Goal: Task Accomplishment & Management: Complete application form

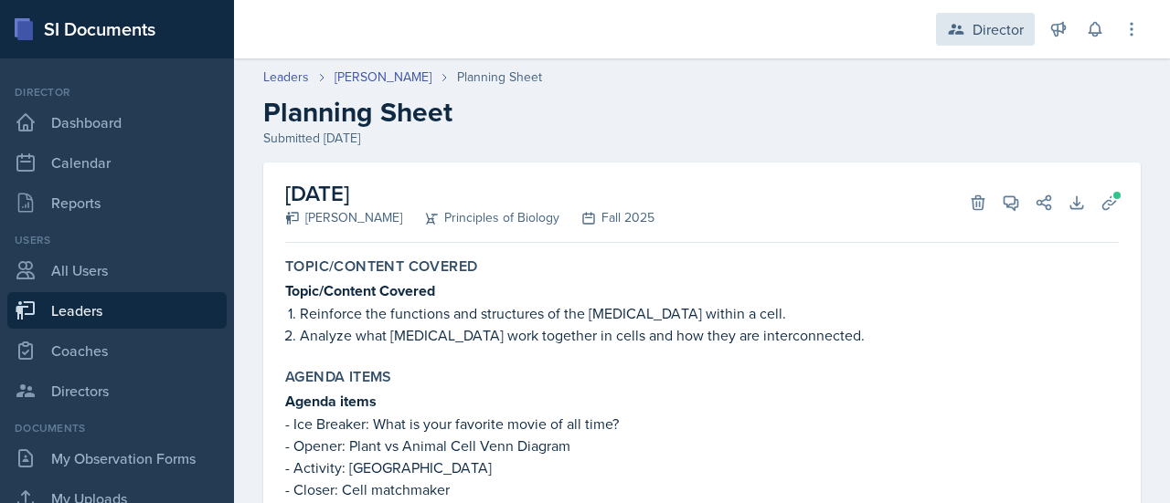
click at [979, 23] on div "Director" at bounding box center [997, 29] width 51 height 22
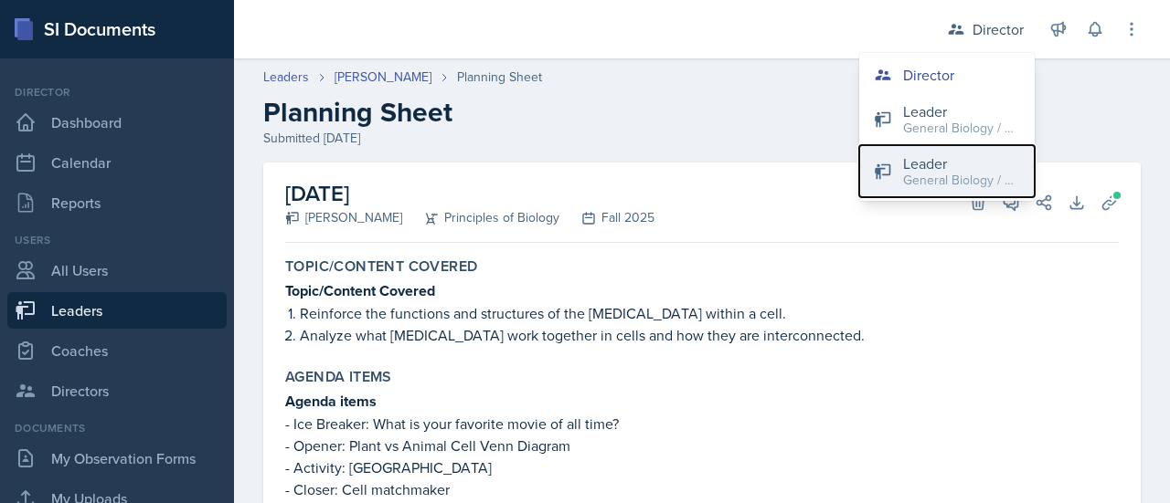
click at [936, 165] on div "Leader" at bounding box center [961, 164] width 117 height 22
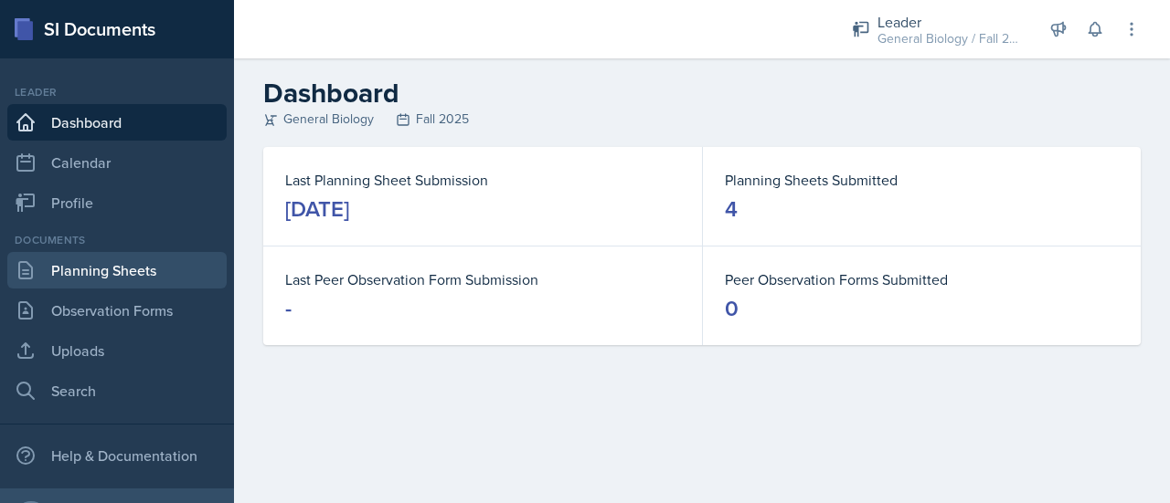
click at [71, 275] on link "Planning Sheets" at bounding box center [116, 270] width 219 height 37
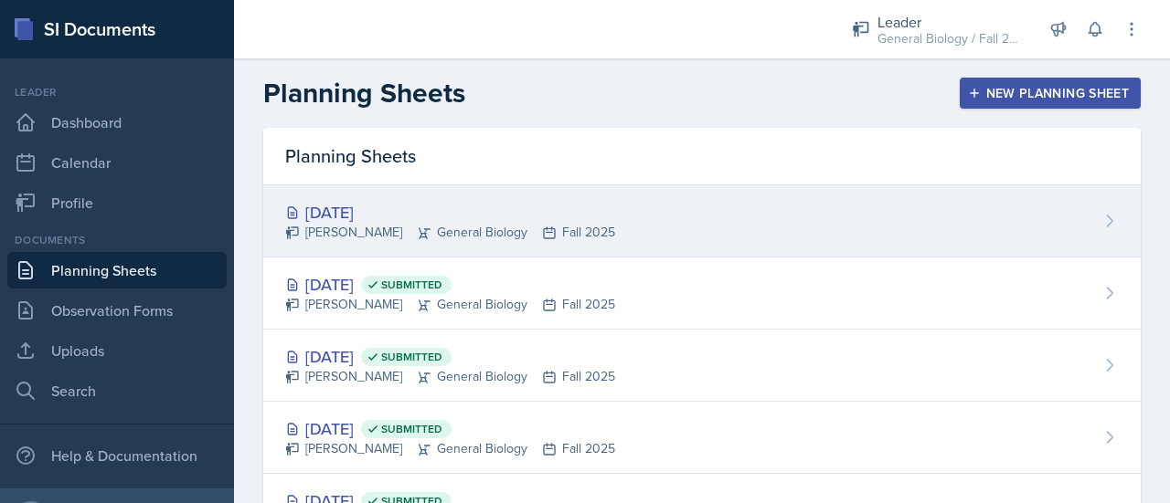
click at [790, 191] on div "[DATE] [PERSON_NAME] General Biology Fall 2025" at bounding box center [701, 221] width 877 height 72
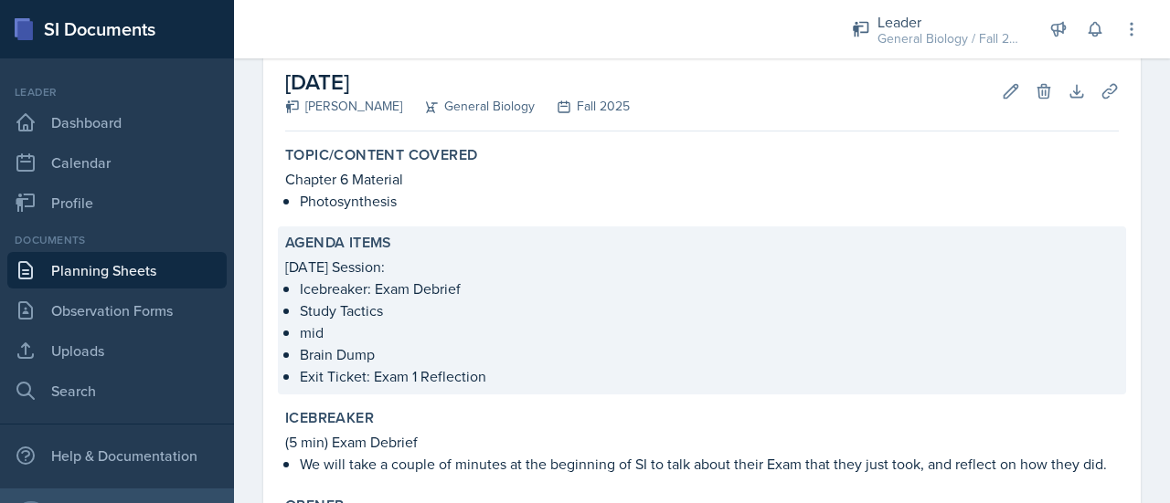
click at [339, 330] on p "mid" at bounding box center [709, 333] width 819 height 22
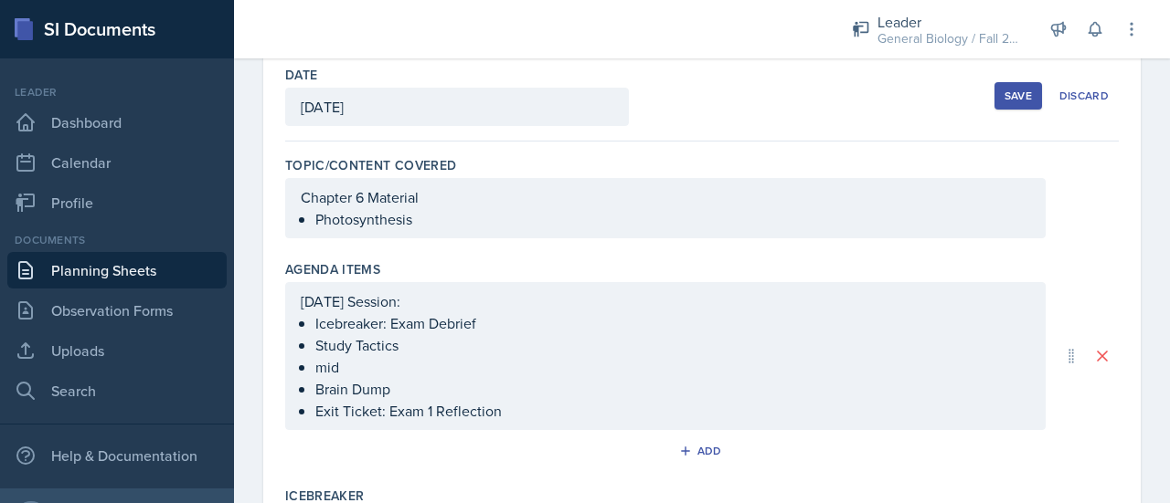
scroll to position [86, 0]
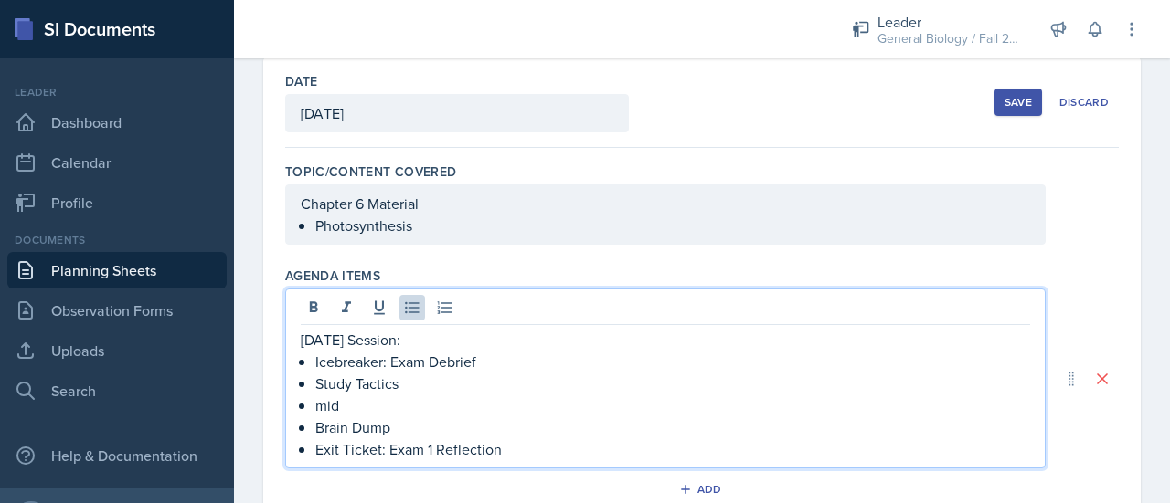
click at [356, 387] on ul "Icebreaker: Exam Debrief Study Tactics mid Brain Dump Exit Ticket: Exam 1 Refle…" at bounding box center [672, 406] width 715 height 110
click at [345, 405] on p "mid" at bounding box center [672, 406] width 715 height 22
click at [407, 413] on p "Draw it Out" at bounding box center [672, 406] width 715 height 22
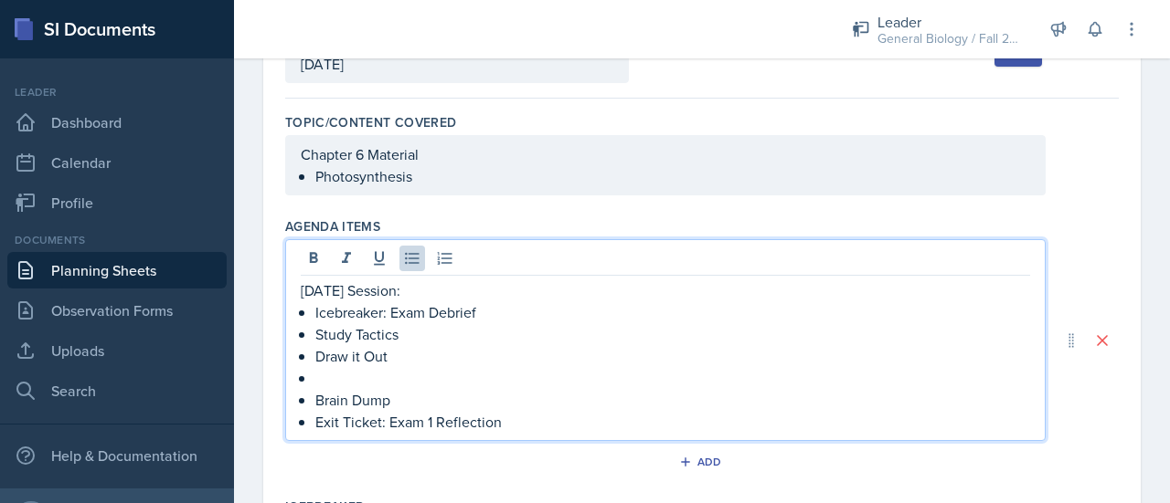
scroll to position [154, 0]
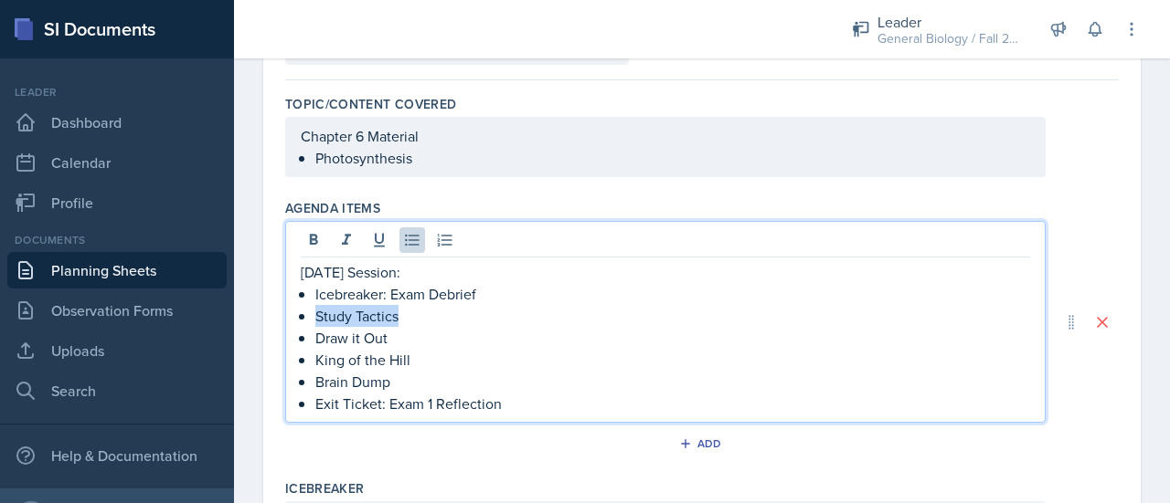
drag, startPoint x: 407, startPoint y: 316, endPoint x: 317, endPoint y: 317, distance: 89.6
click at [317, 317] on p "Study Tactics" at bounding box center [672, 316] width 715 height 22
click at [408, 379] on p "Brain Dump" at bounding box center [672, 382] width 715 height 22
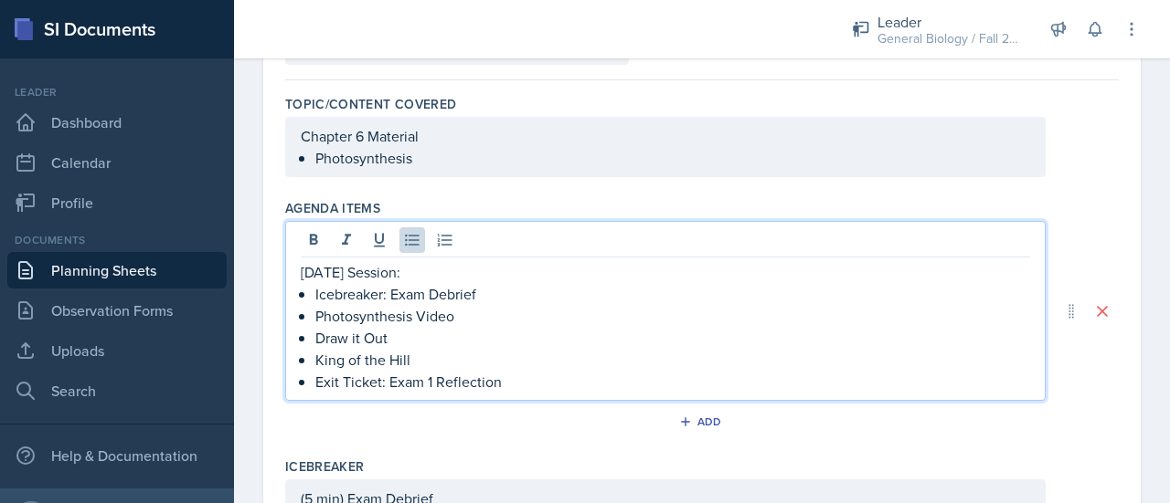
click at [470, 317] on p "Photosynthesis Video" at bounding box center [672, 316] width 715 height 22
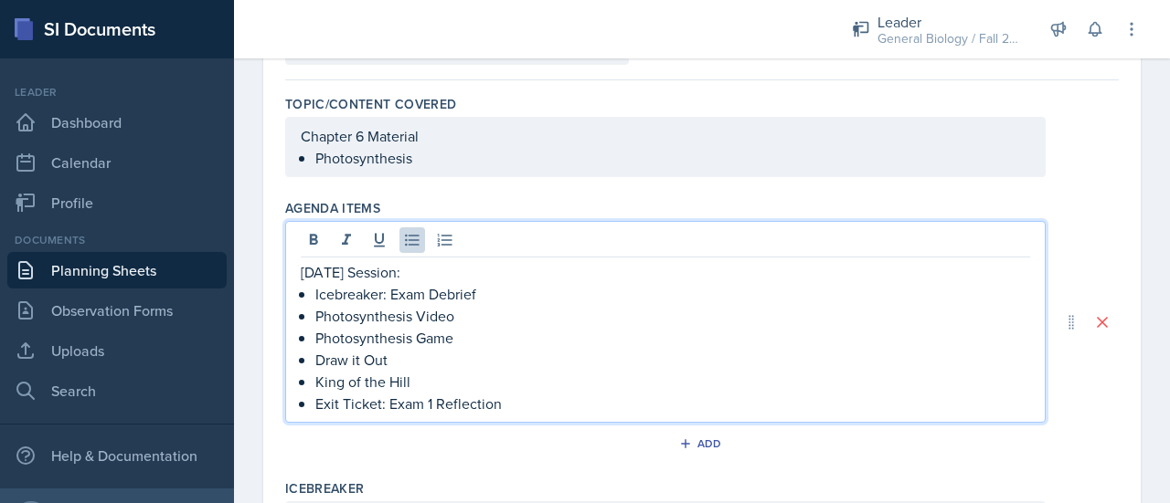
click at [408, 365] on p "Draw it Out" at bounding box center [672, 360] width 715 height 22
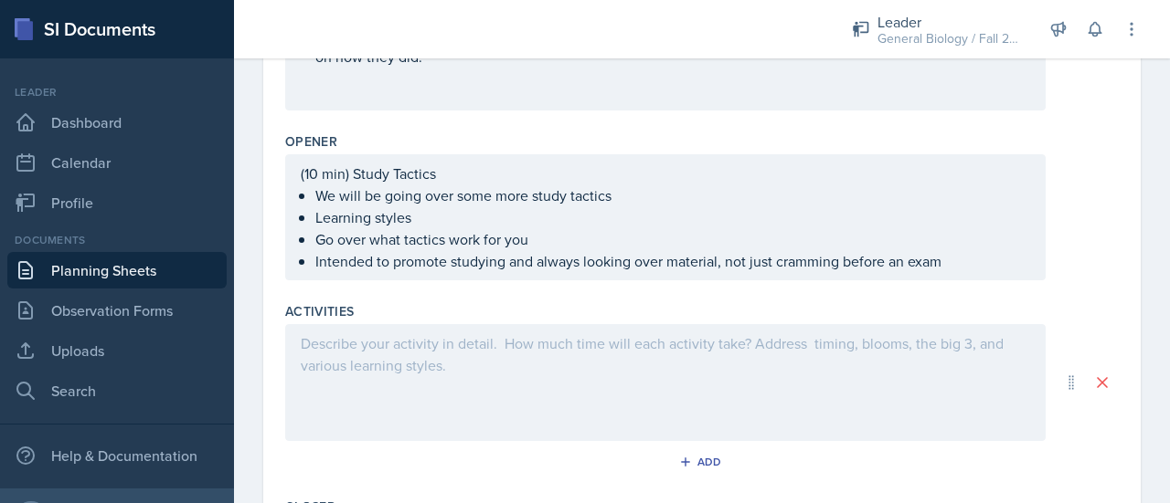
scroll to position [662, 0]
click at [431, 357] on div at bounding box center [665, 382] width 760 height 117
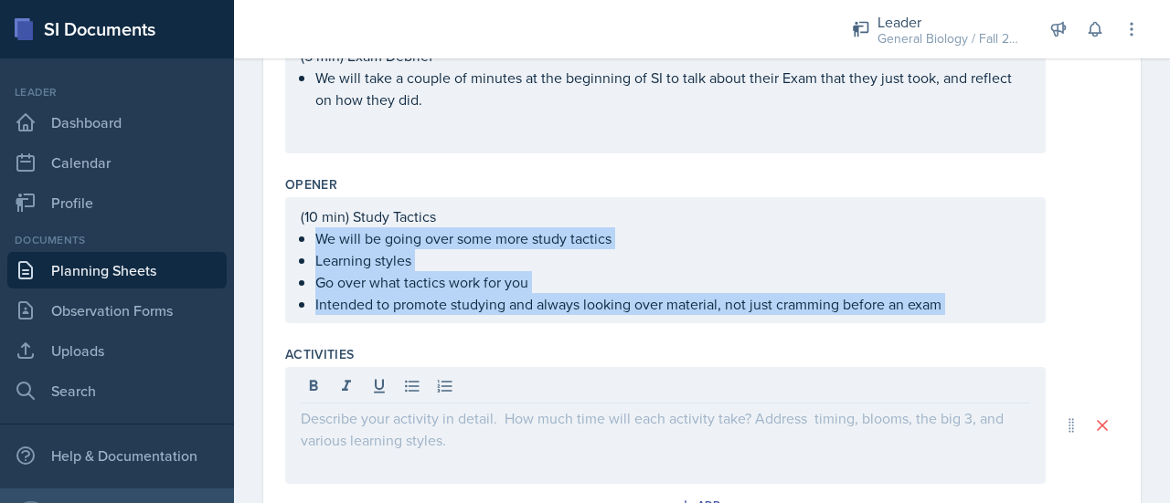
scroll to position [618, 0]
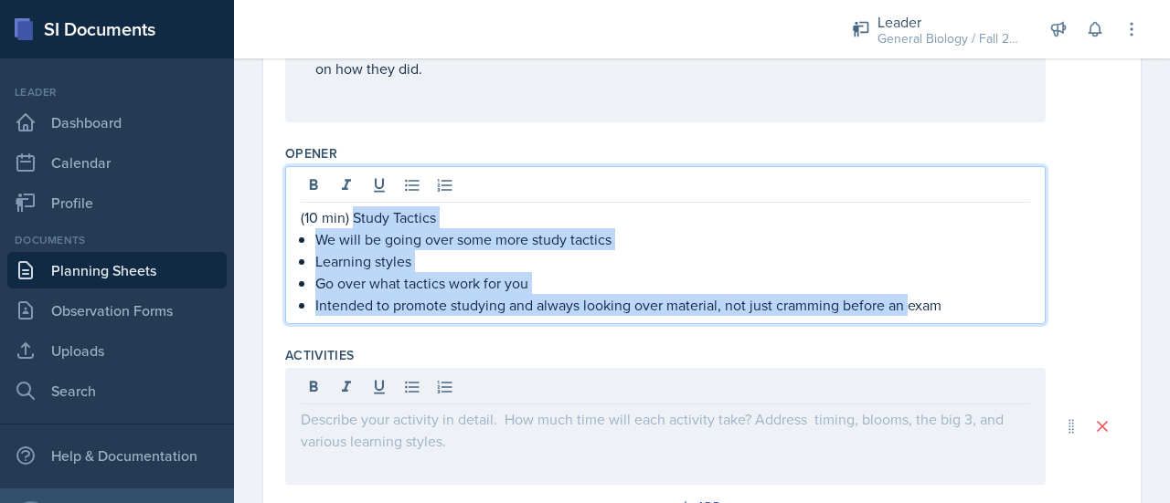
drag, startPoint x: 970, startPoint y: 313, endPoint x: 355, endPoint y: 213, distance: 623.9
click at [355, 213] on div "(10 min) Study Tactics We will be going over some more study tactics Learning s…" at bounding box center [665, 245] width 760 height 158
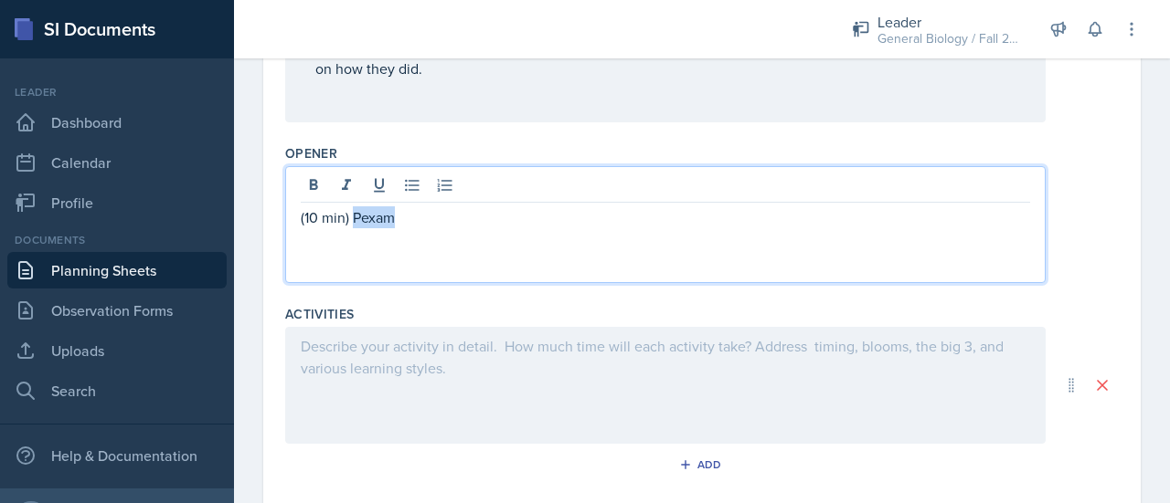
drag, startPoint x: 415, startPoint y: 224, endPoint x: 356, endPoint y: 218, distance: 58.7
click at [356, 218] on p "(10 min) Pexam" at bounding box center [665, 218] width 729 height 22
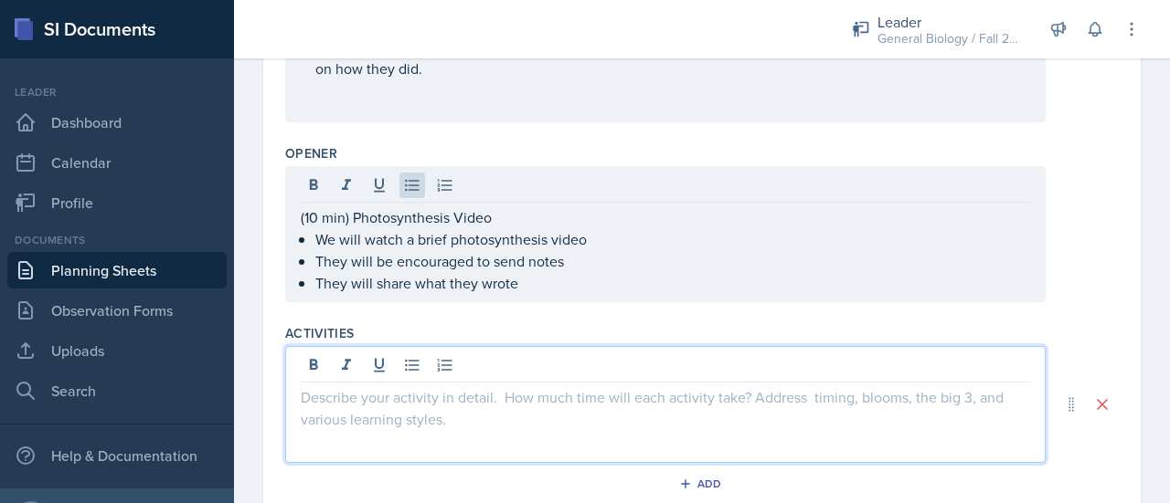
click at [439, 359] on div at bounding box center [665, 404] width 760 height 117
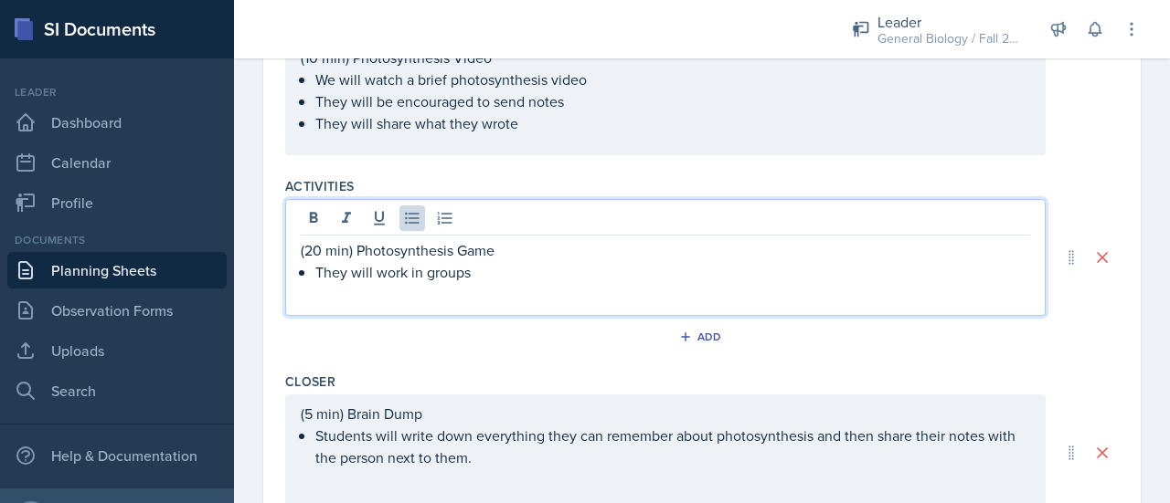
scroll to position [747, 0]
click at [609, 253] on p "(20 min) Photosynthesis Game" at bounding box center [665, 249] width 729 height 22
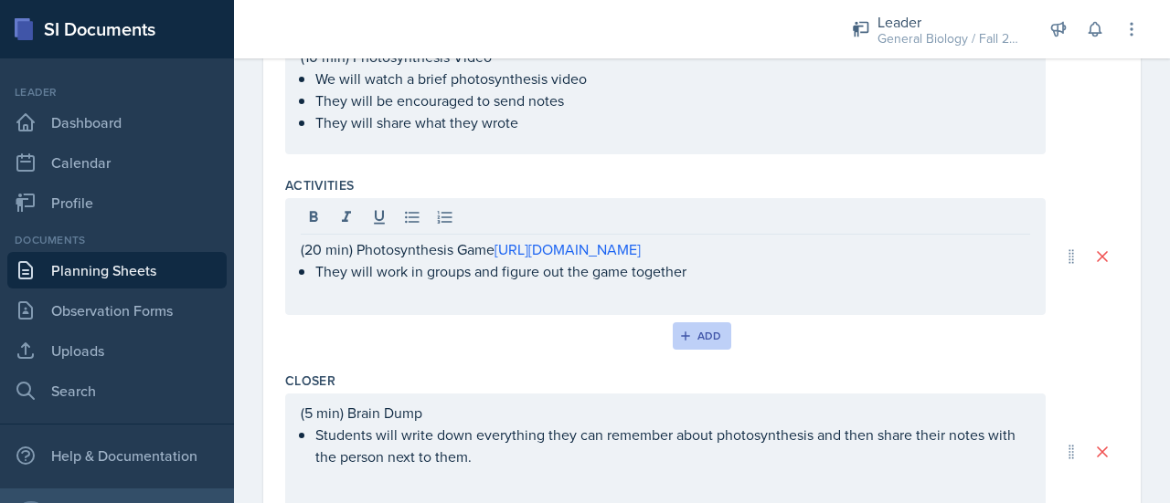
click at [683, 334] on icon "button" at bounding box center [685, 336] width 13 height 13
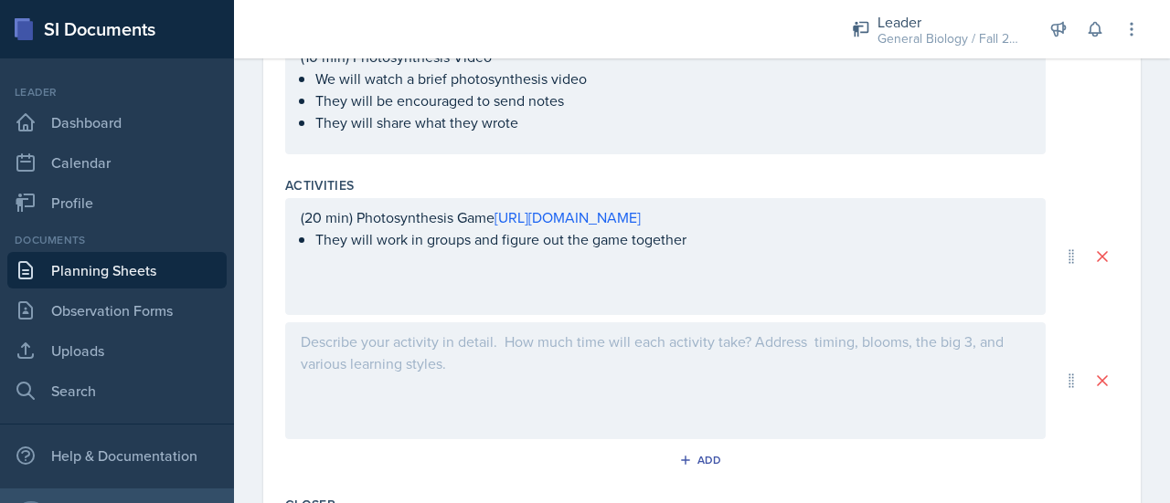
click at [525, 372] on div at bounding box center [665, 381] width 760 height 117
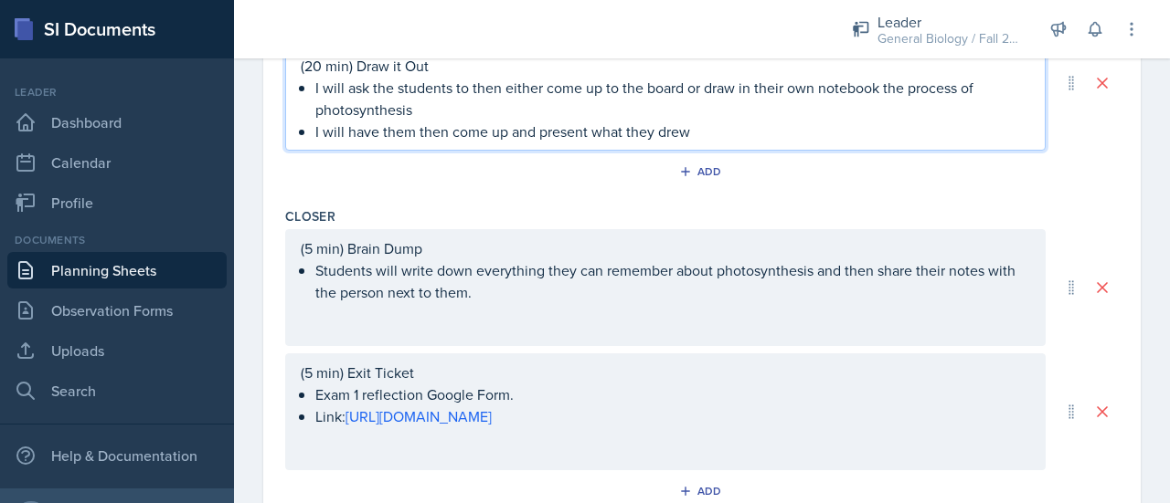
scroll to position [1055, 0]
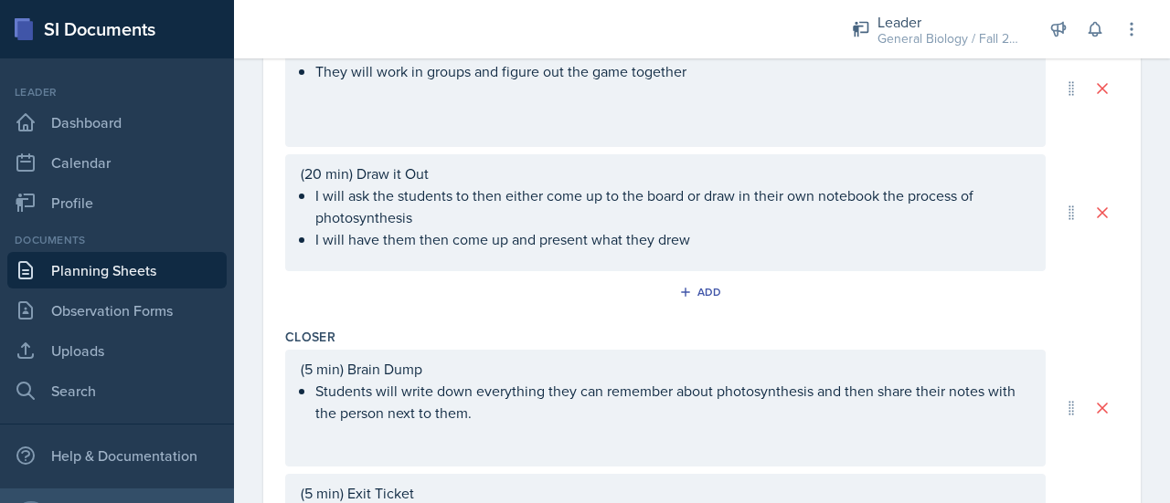
scroll to position [917, 0]
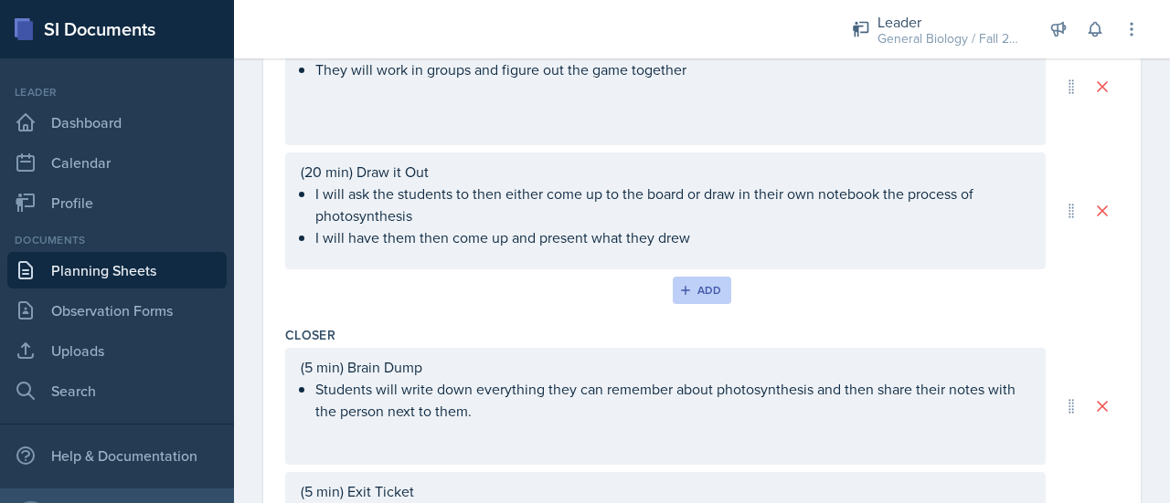
click at [680, 298] on button "Add" at bounding box center [702, 290] width 59 height 27
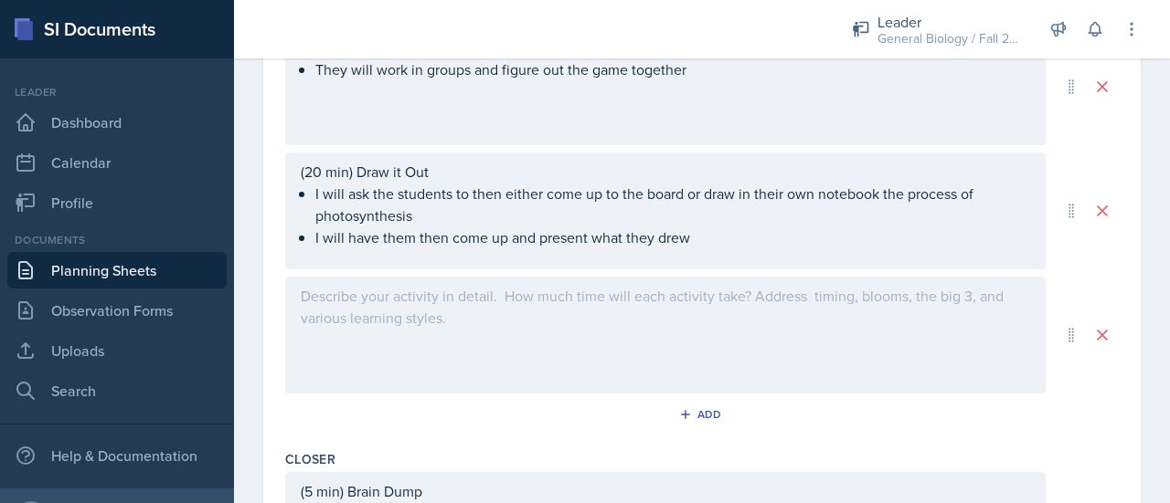
click at [545, 317] on div at bounding box center [665, 335] width 760 height 117
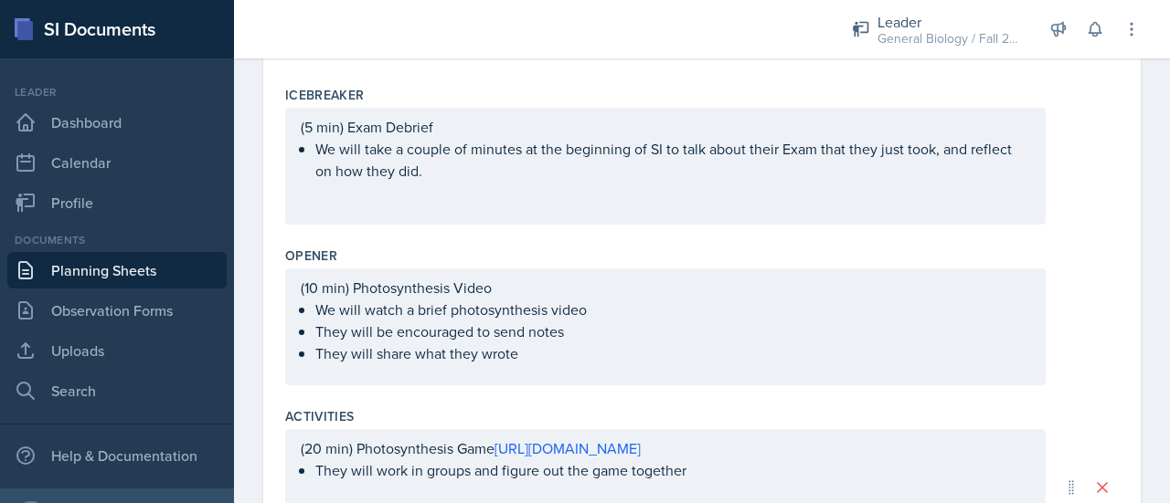
scroll to position [515, 0]
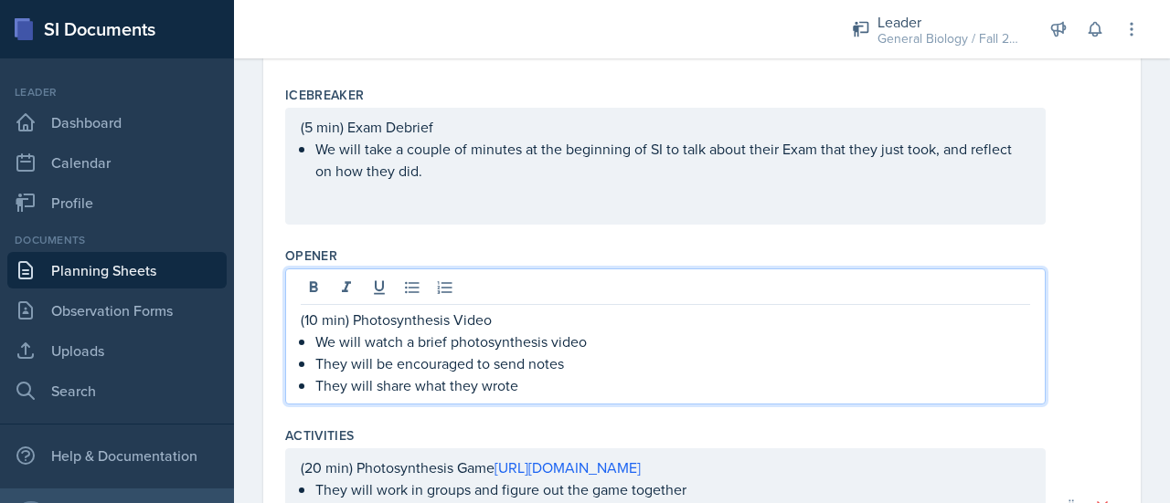
click at [601, 293] on div "(10 min) Photosynthesis Video We will watch a brief photosynthesis video They w…" at bounding box center [665, 337] width 760 height 136
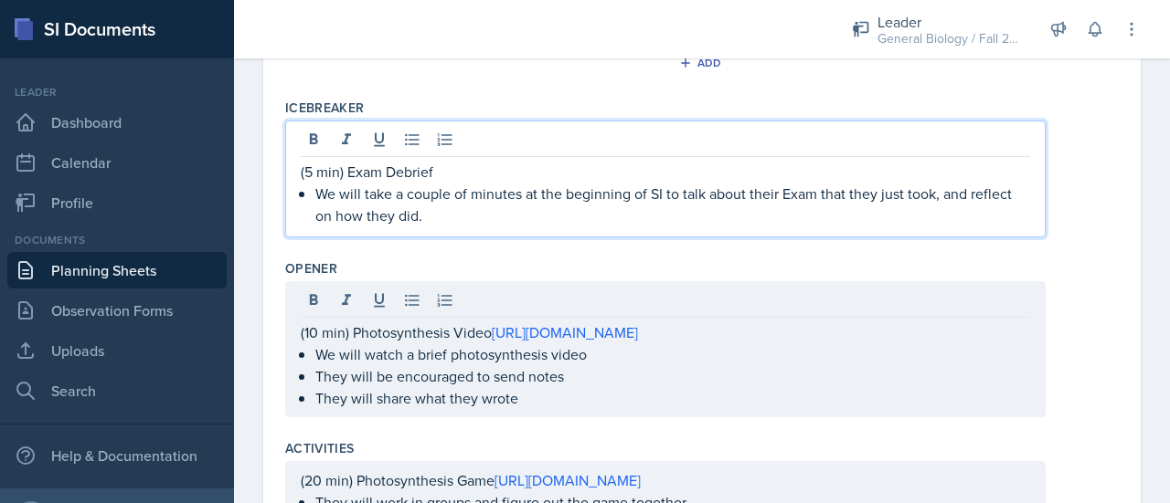
click at [443, 171] on p "(5 min) Exam Debrief" at bounding box center [665, 172] width 729 height 22
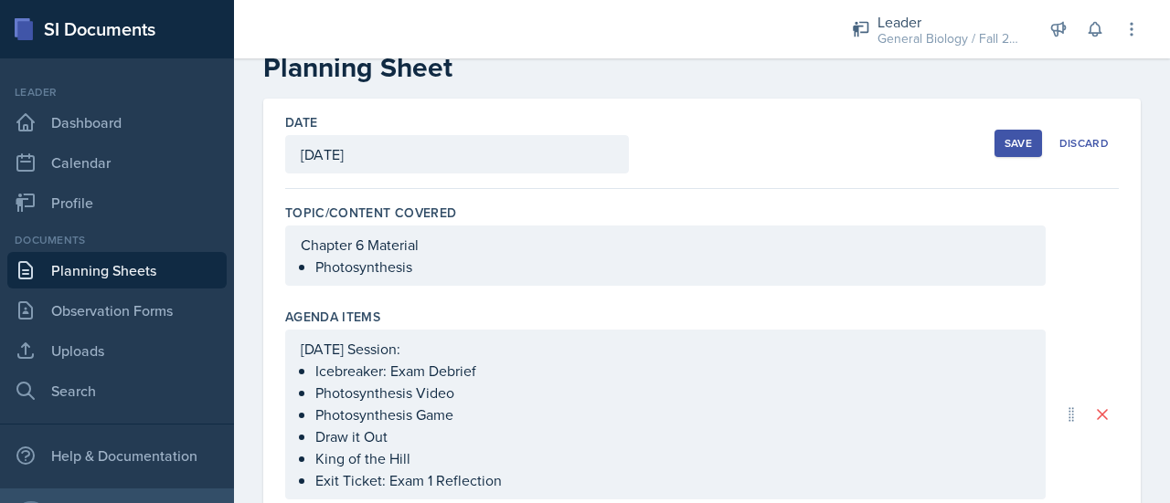
scroll to position [0, 0]
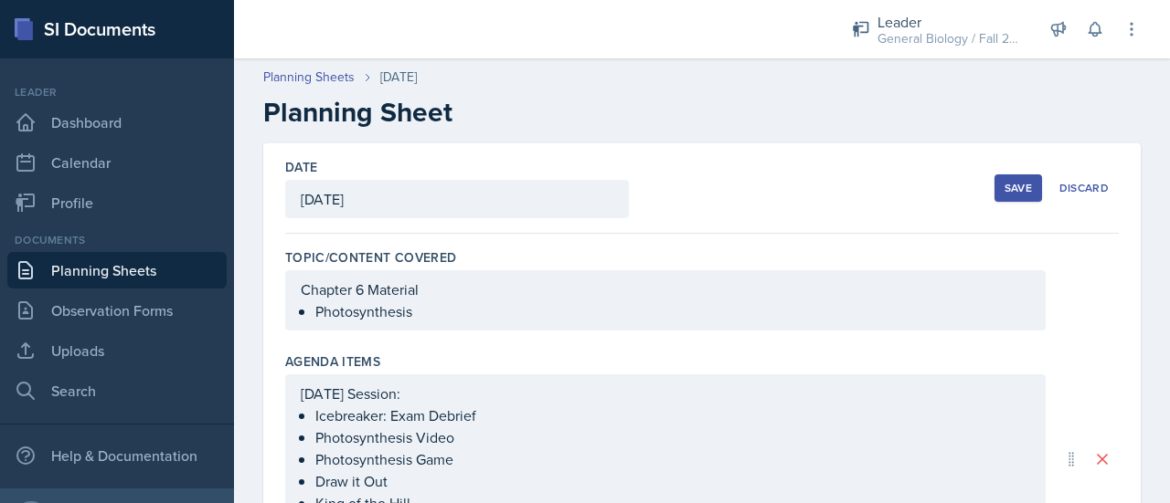
click at [1004, 192] on div "Save" at bounding box center [1017, 188] width 27 height 15
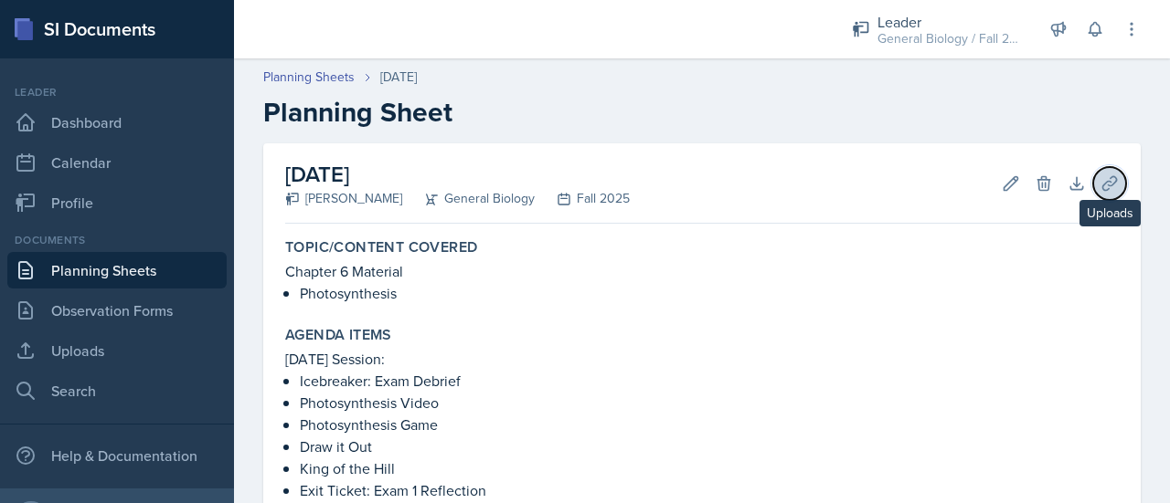
click at [1100, 182] on icon at bounding box center [1109, 184] width 18 height 18
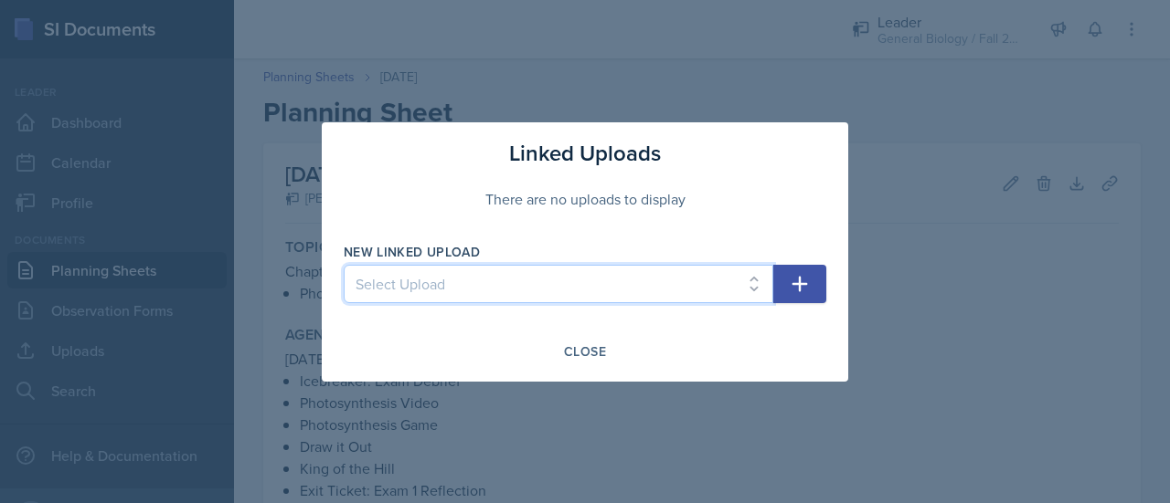
click at [520, 292] on select "Select Upload" at bounding box center [558, 284] width 429 height 38
click at [525, 270] on select "Select Upload" at bounding box center [558, 284] width 429 height 38
click at [755, 282] on select "Select Upload" at bounding box center [558, 284] width 429 height 38
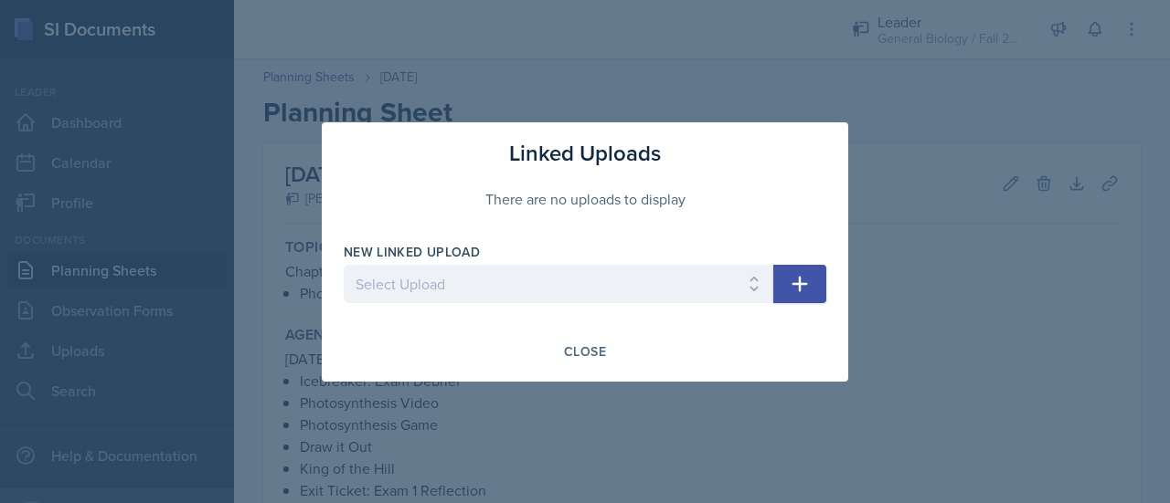
click at [797, 283] on icon "button" at bounding box center [800, 284] width 16 height 16
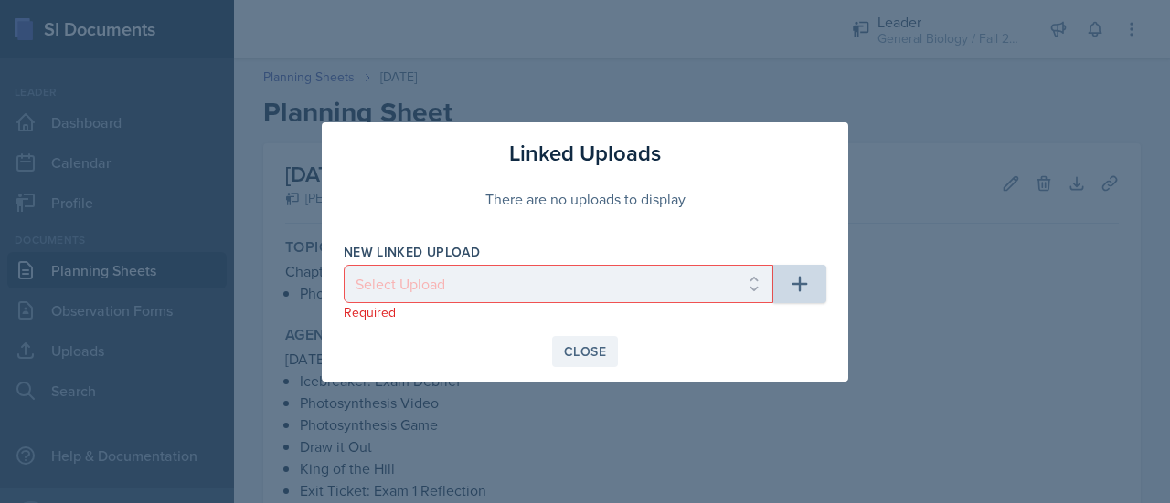
click at [592, 346] on div "Close" at bounding box center [585, 351] width 42 height 15
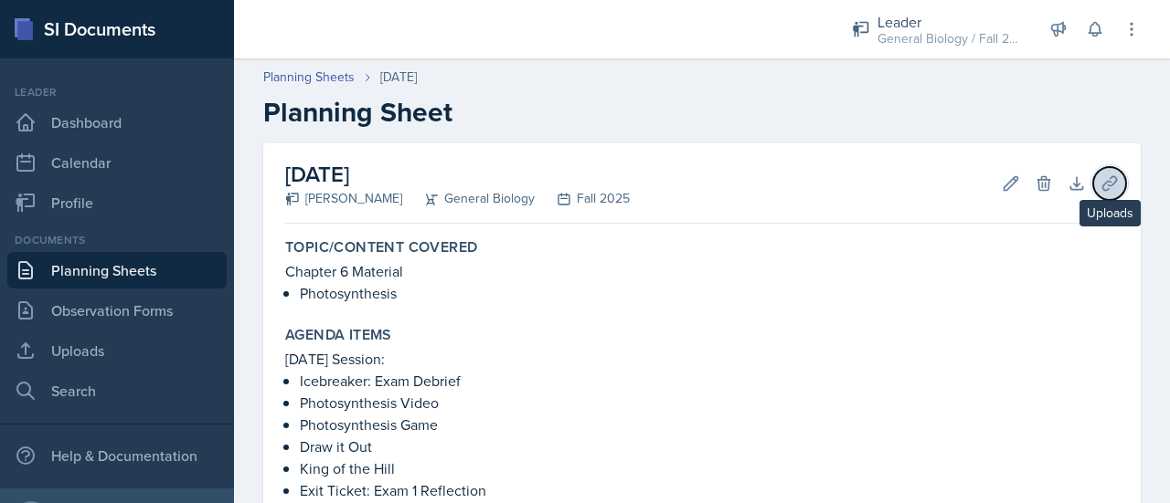
click at [1100, 182] on icon at bounding box center [1109, 184] width 18 height 18
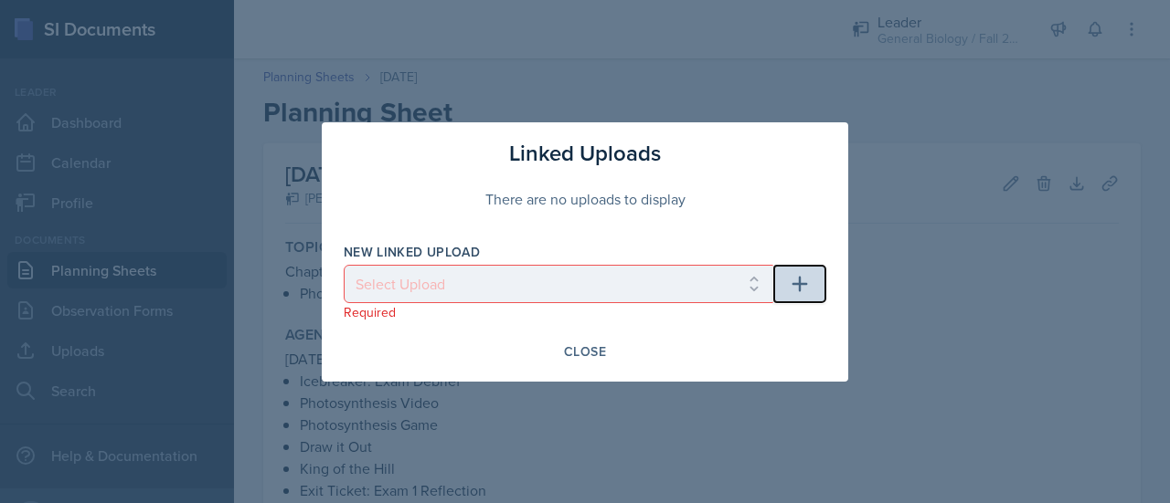
click at [795, 272] on button "button" at bounding box center [799, 284] width 53 height 38
click at [819, 281] on button "button" at bounding box center [799, 284] width 53 height 38
click at [585, 204] on div "There are no uploads to display" at bounding box center [585, 199] width 482 height 58
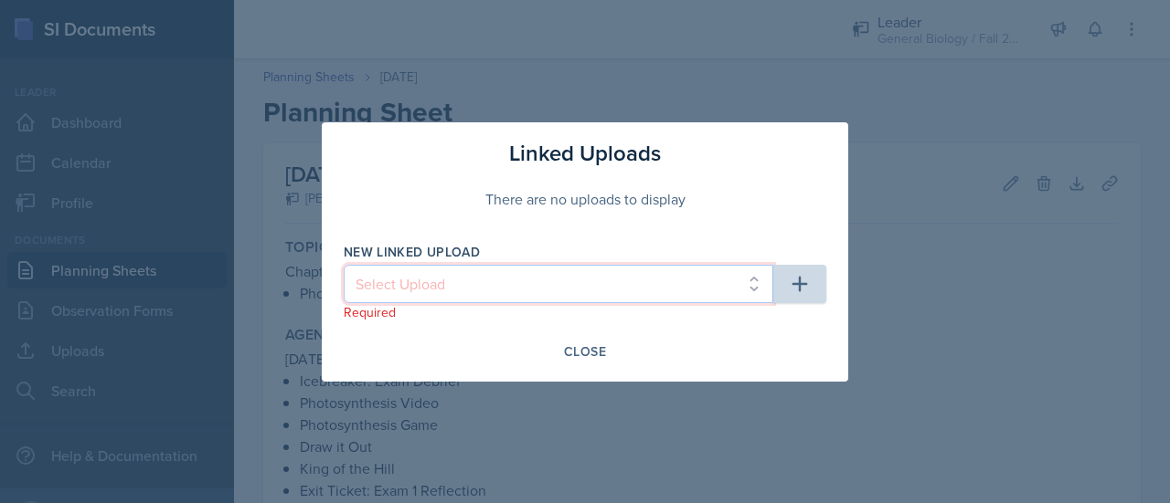
click at [615, 282] on select "Select Upload" at bounding box center [558, 284] width 429 height 38
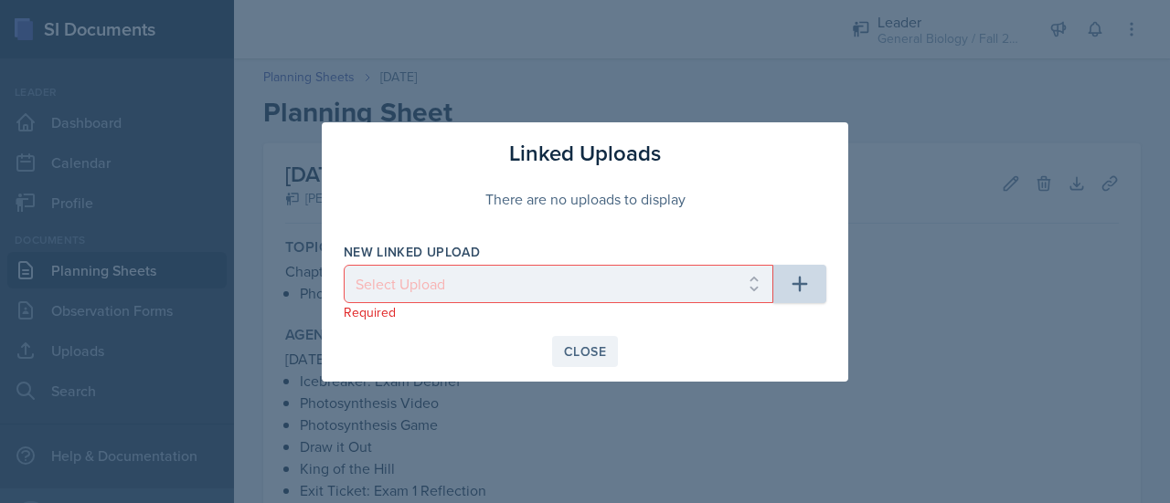
click at [570, 348] on div "Close" at bounding box center [585, 351] width 42 height 15
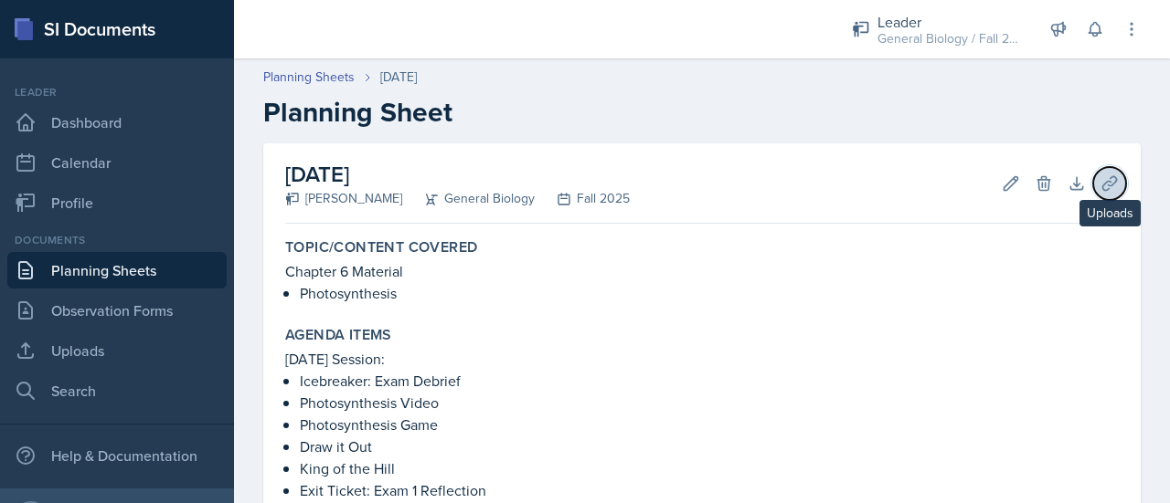
click at [1100, 182] on icon at bounding box center [1109, 184] width 18 height 18
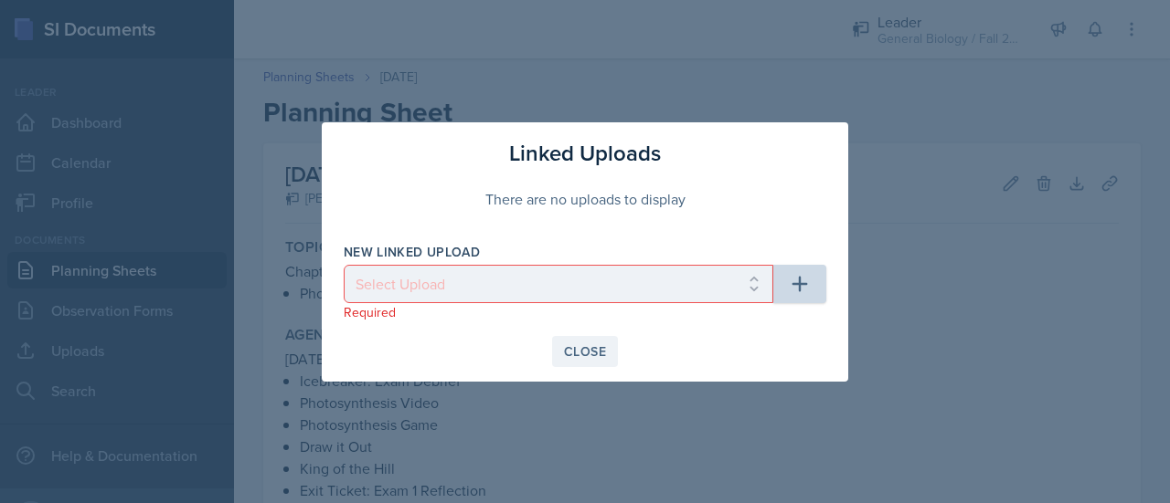
click at [574, 351] on div "Close" at bounding box center [585, 351] width 42 height 15
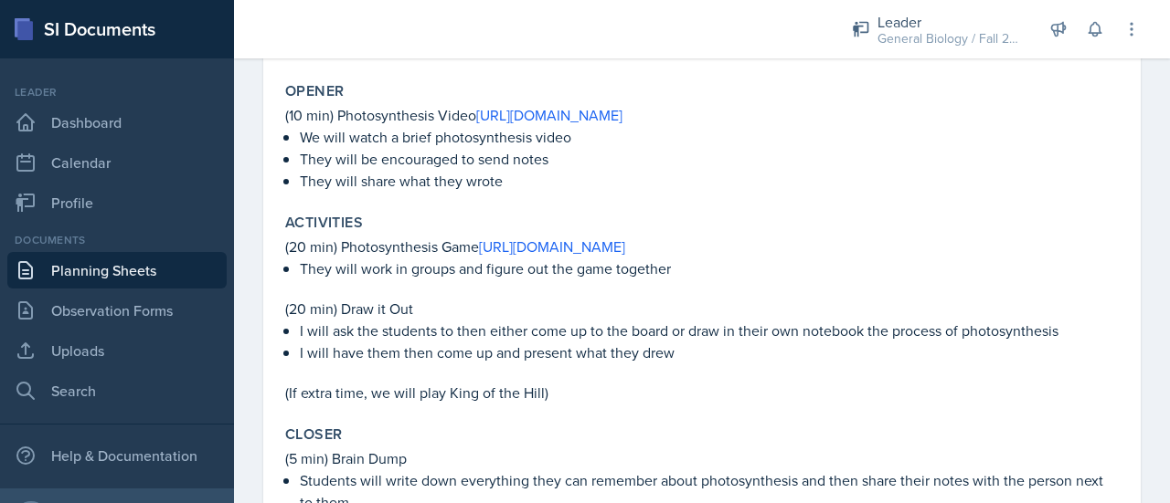
scroll to position [747, 0]
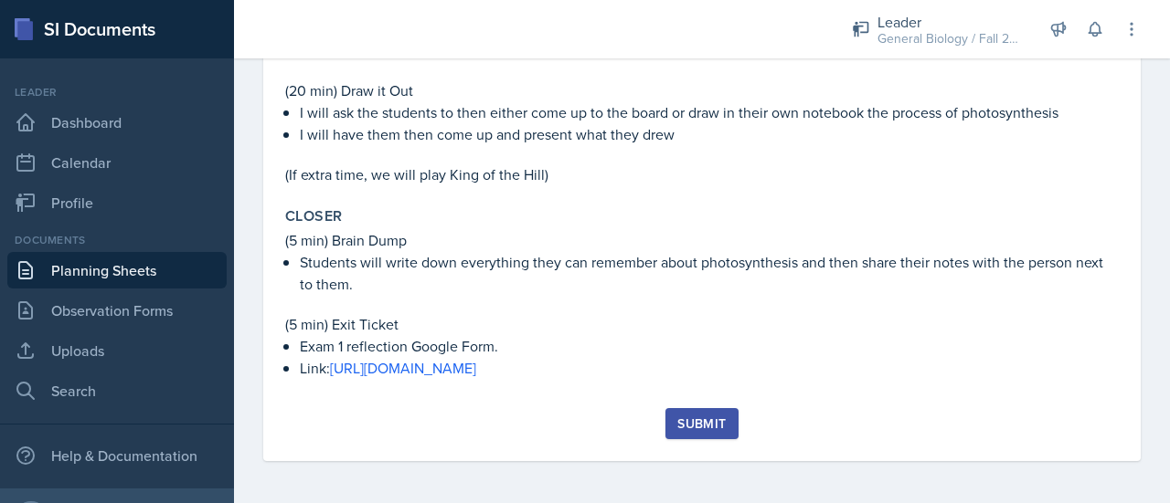
click at [693, 417] on div "Submit" at bounding box center [701, 424] width 48 height 15
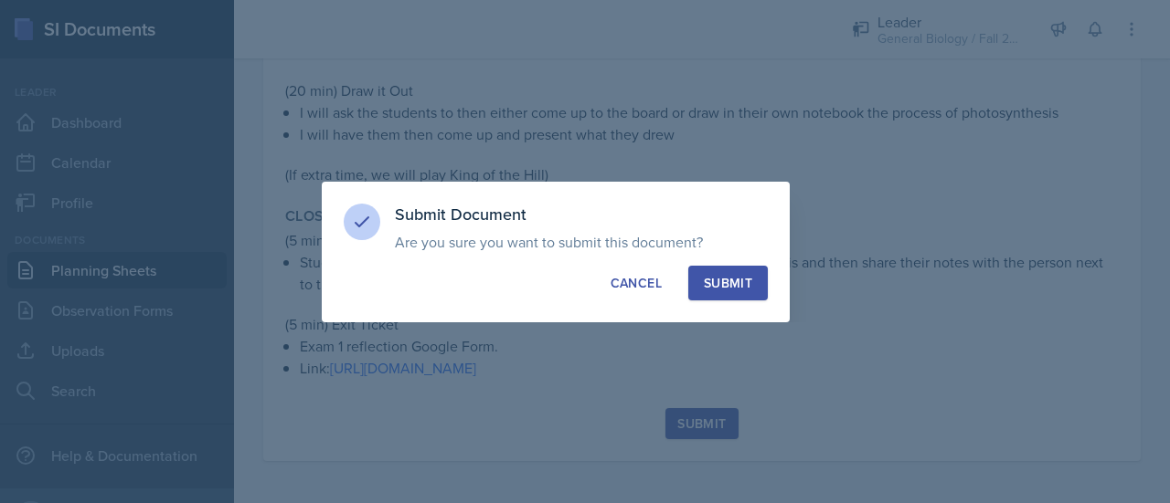
click at [747, 277] on div "Submit" at bounding box center [728, 283] width 48 height 18
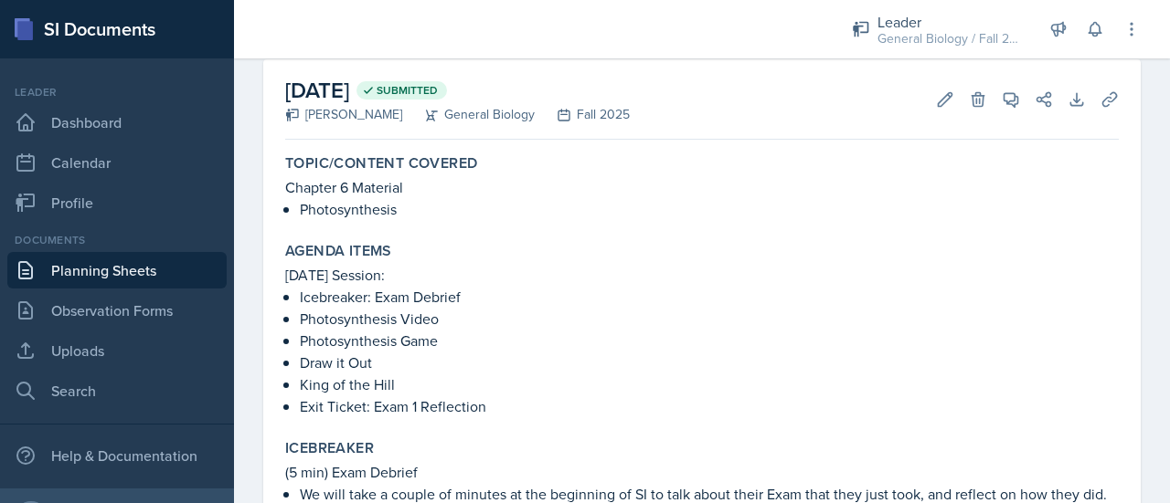
scroll to position [111, 0]
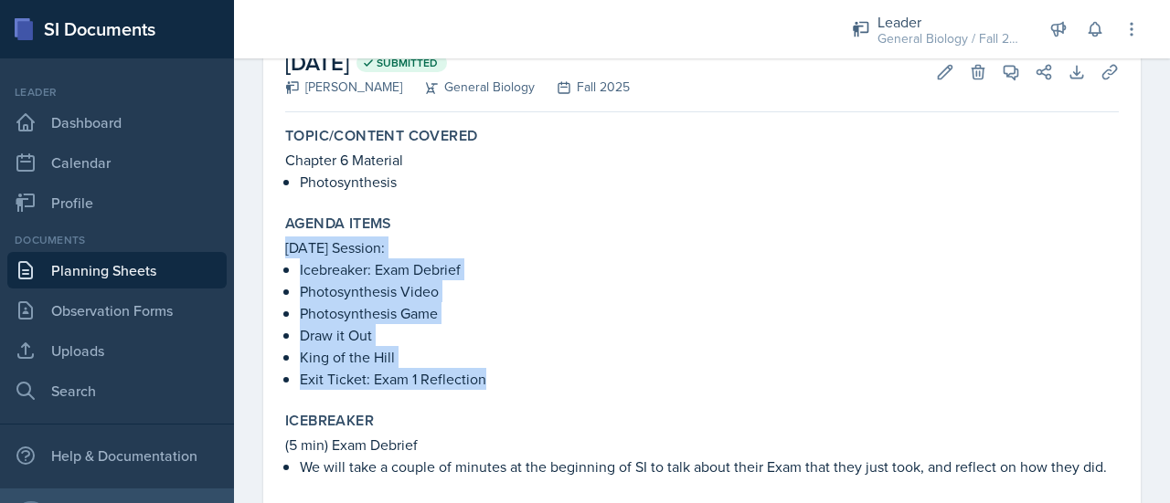
drag, startPoint x: 497, startPoint y: 377, endPoint x: 281, endPoint y: 251, distance: 249.8
click at [281, 251] on div "Agenda items [DATE] Session: Icebreaker: Exam Debrief Photosynthesis Video Phot…" at bounding box center [702, 302] width 848 height 190
copy div "[DATE] Session: Icebreaker: Exam Debrief Photosynthesis Video Photosynthesis Ga…"
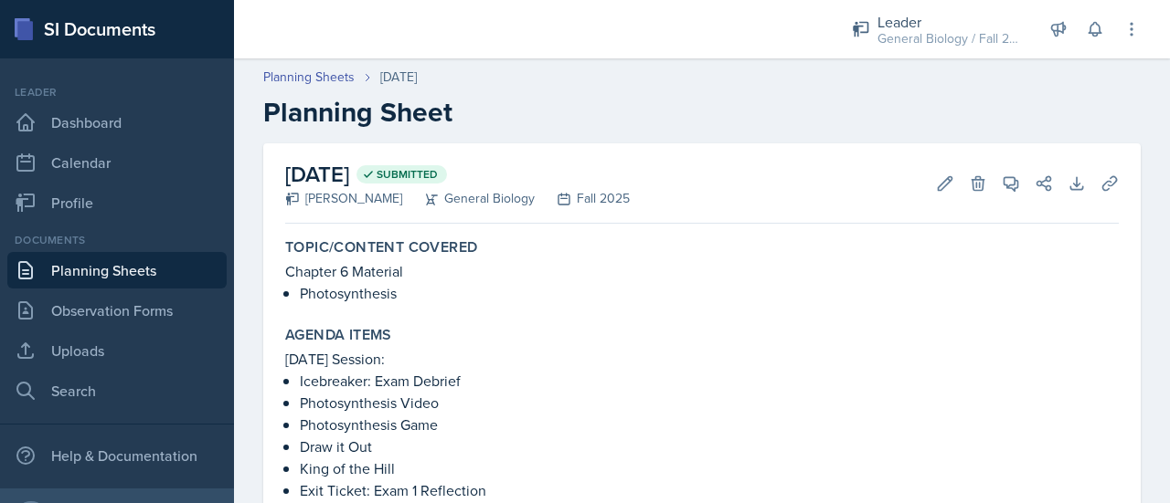
click at [704, 185] on div "[DATE] Submitted [PERSON_NAME] General Biology Fall 2025 Edit Delete View Comme…" at bounding box center [701, 183] width 833 height 80
click at [113, 274] on link "Planning Sheets" at bounding box center [116, 270] width 219 height 37
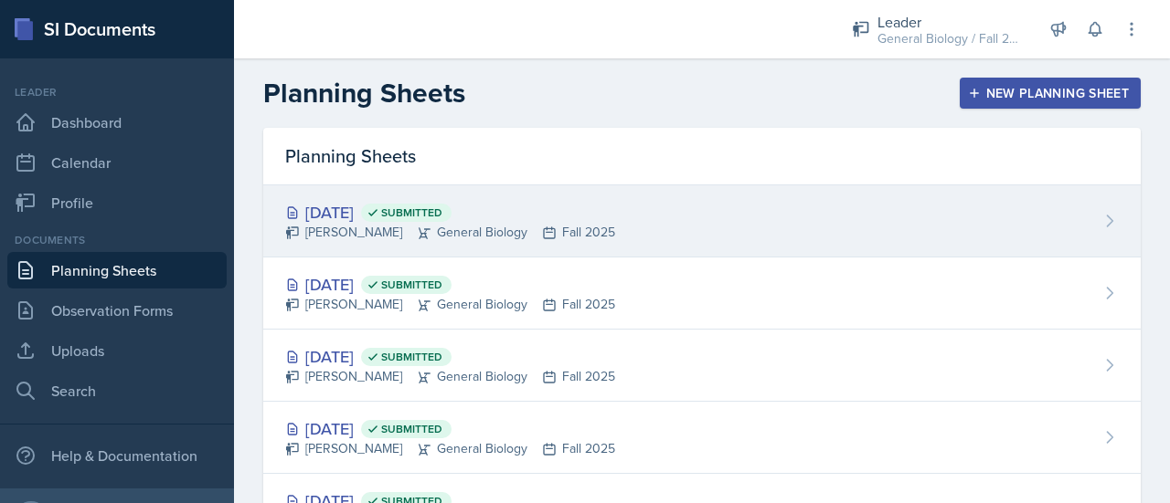
click at [648, 218] on div "[DATE] Submitted [PERSON_NAME] General Biology Fall 2025" at bounding box center [701, 221] width 877 height 72
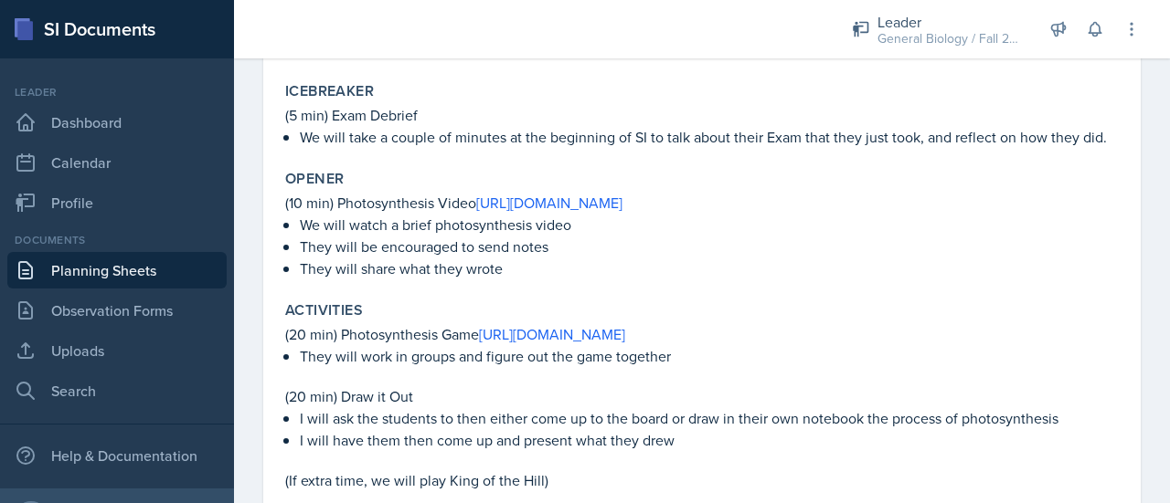
scroll to position [441, 0]
